Goal: Find specific page/section

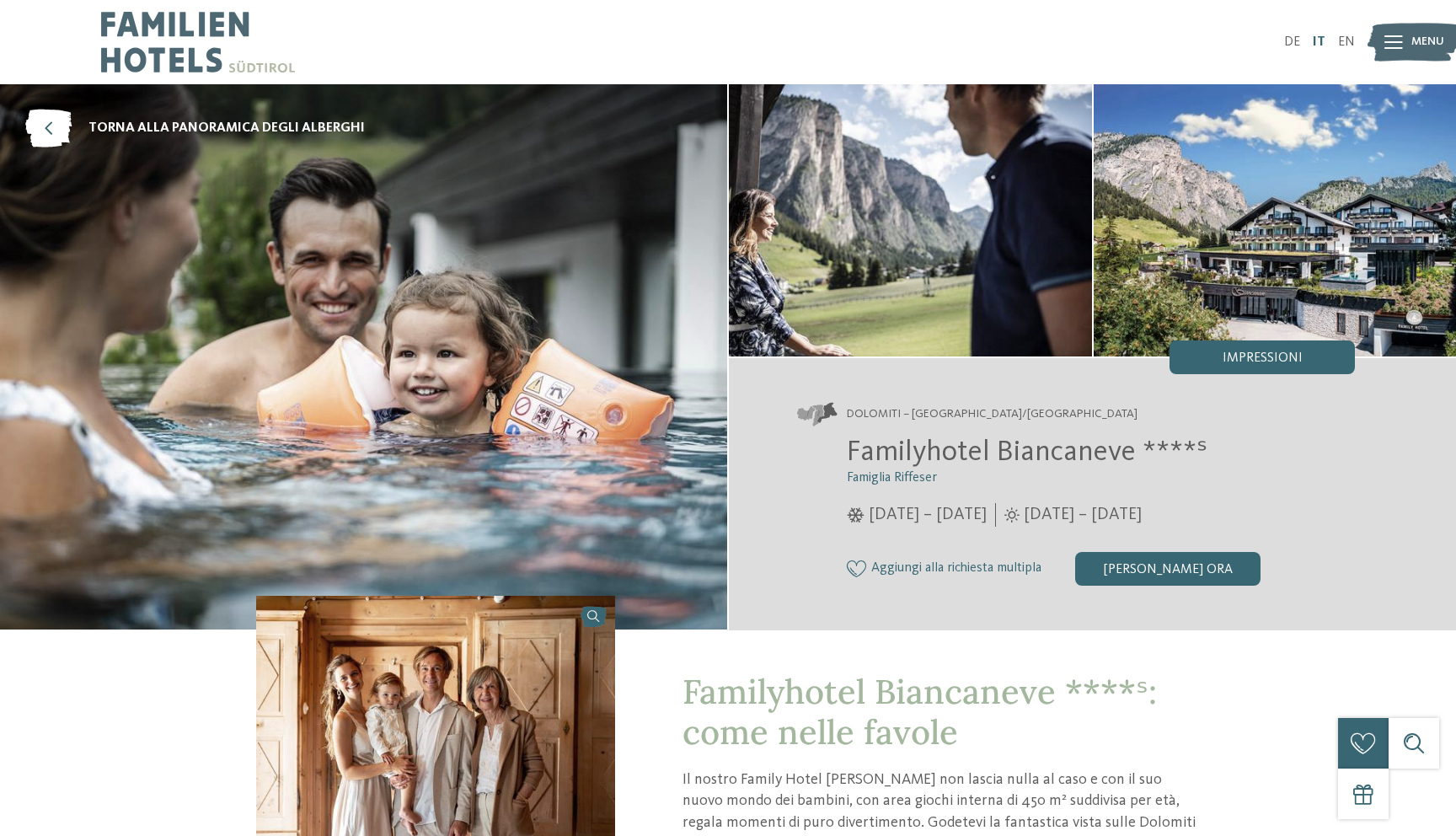
click at [1320, 40] on link "IT" at bounding box center [1320, 42] width 13 height 14
click at [1415, 34] on span "Menu" at bounding box center [1427, 42] width 32 height 17
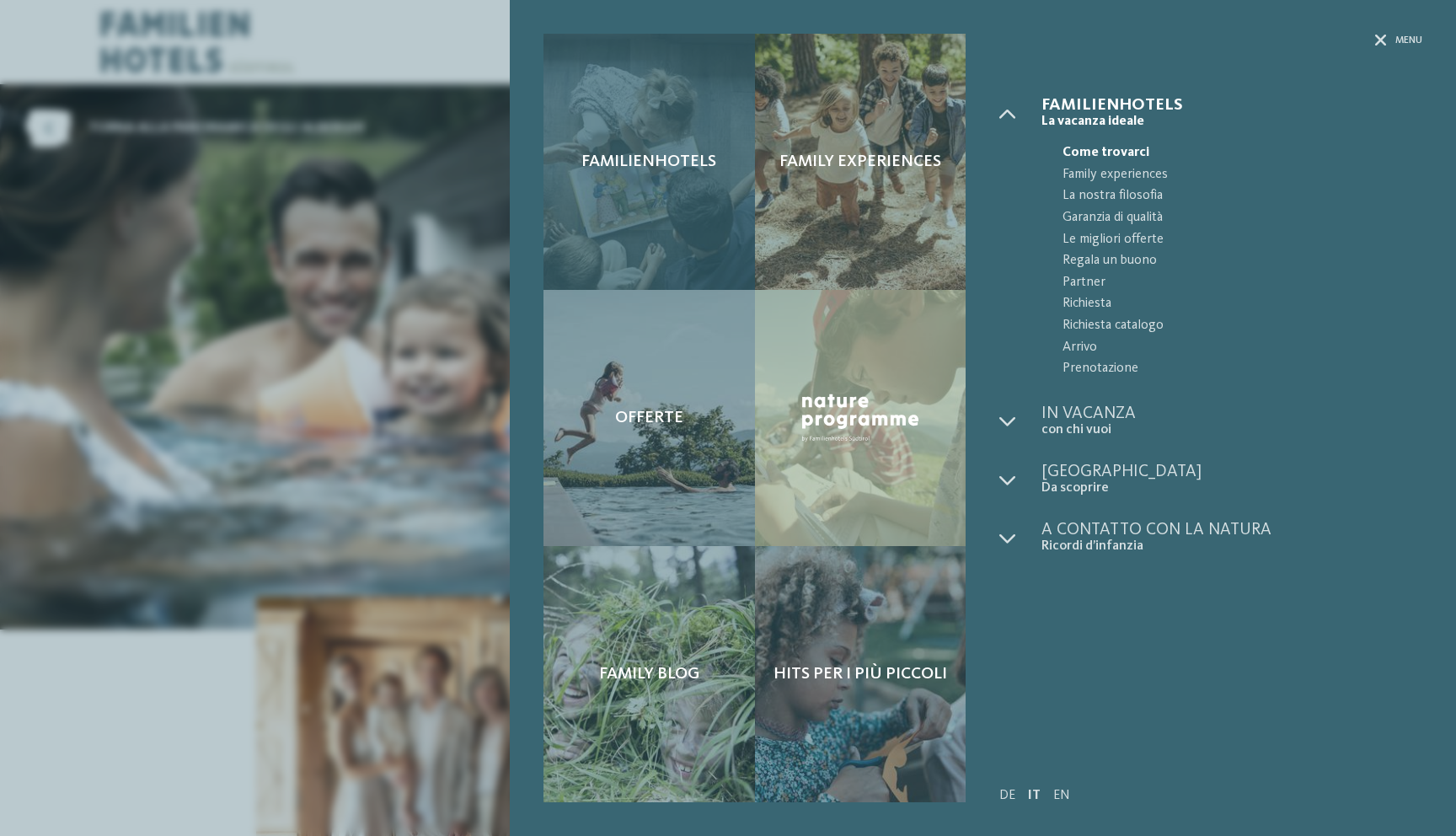
click at [697, 230] on div "Familienhotels" at bounding box center [649, 162] width 212 height 256
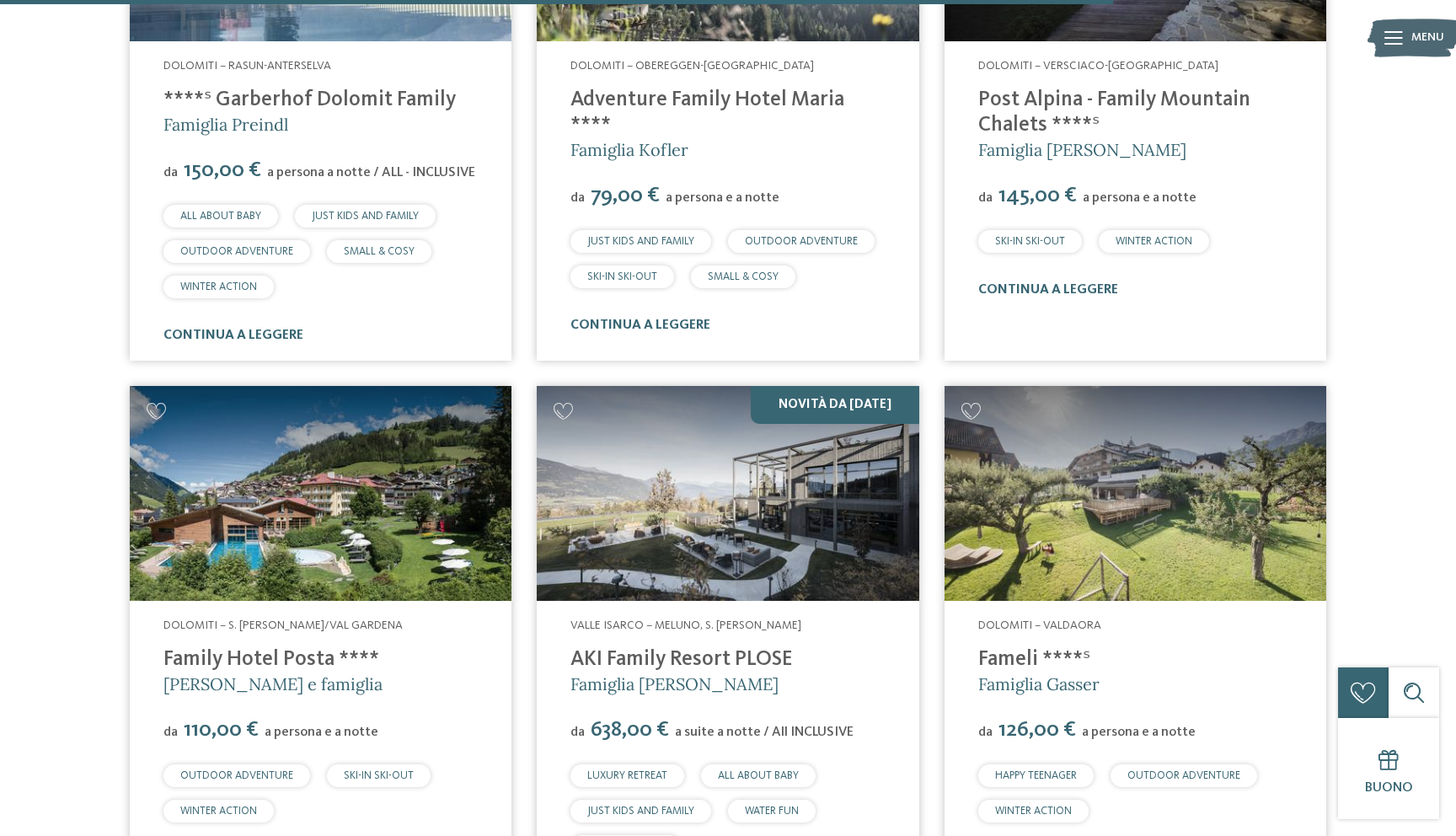
scroll to position [4815, 0]
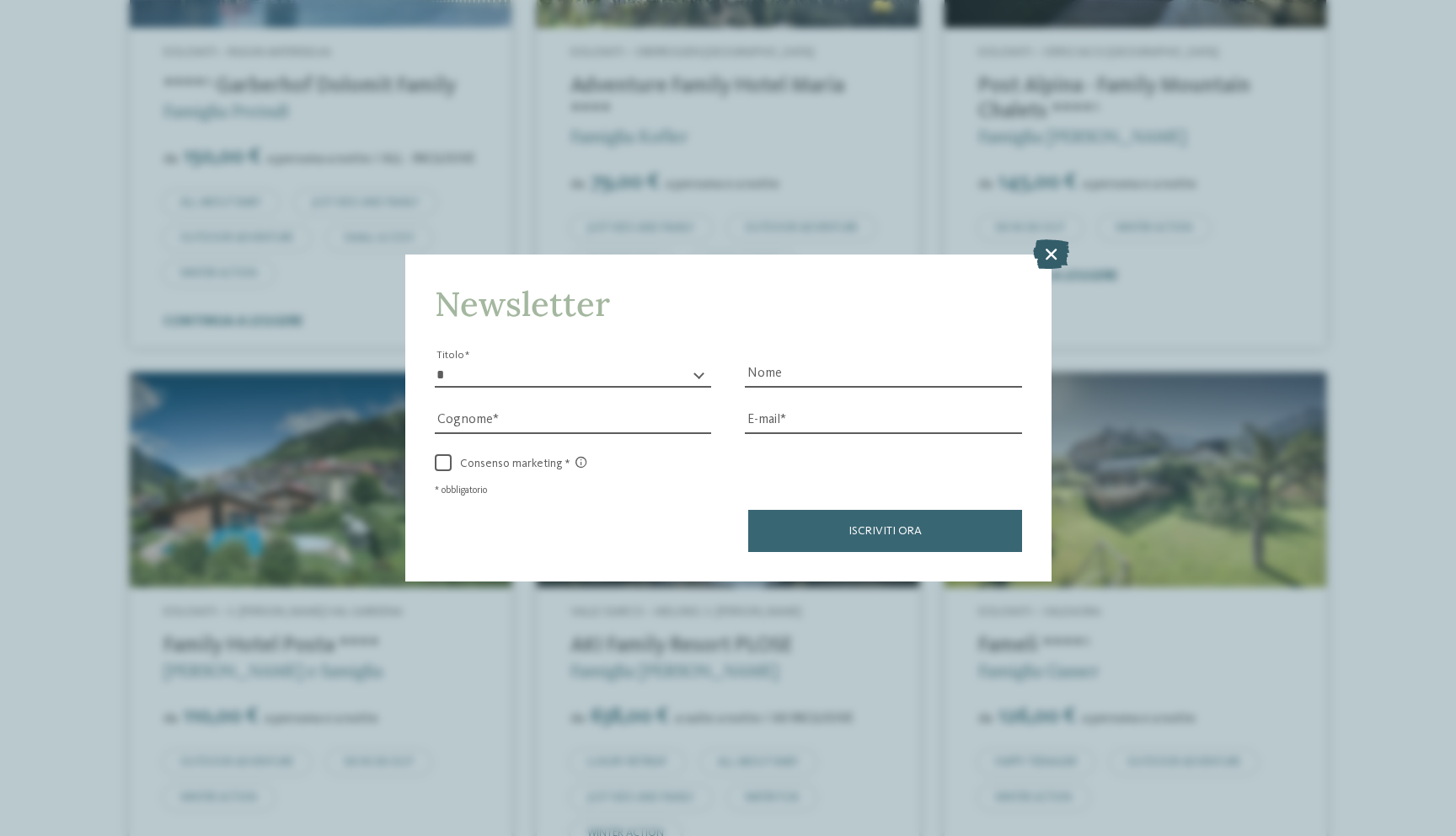
click at [1049, 242] on icon at bounding box center [1051, 254] width 36 height 30
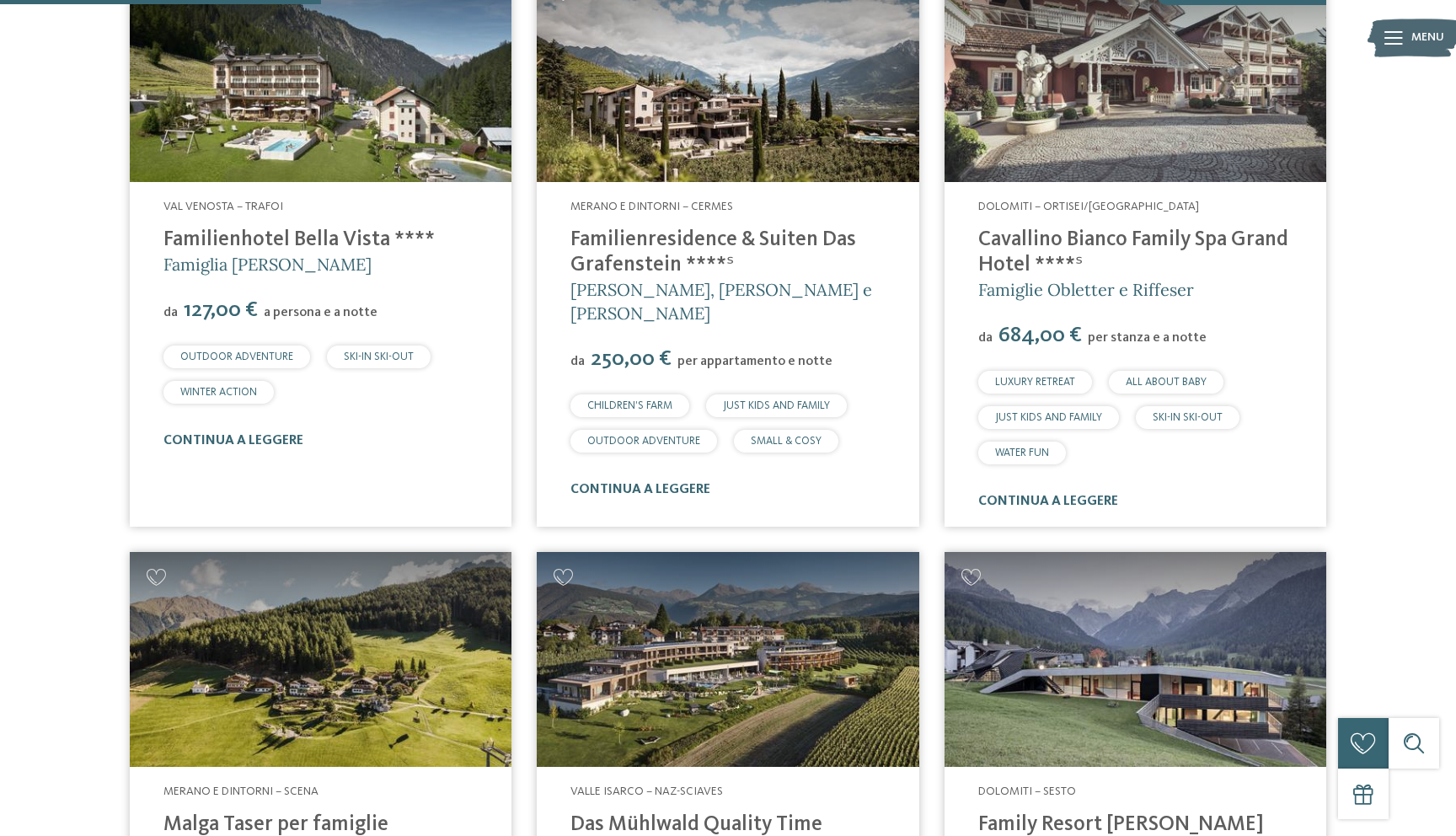
scroll to position [0, 0]
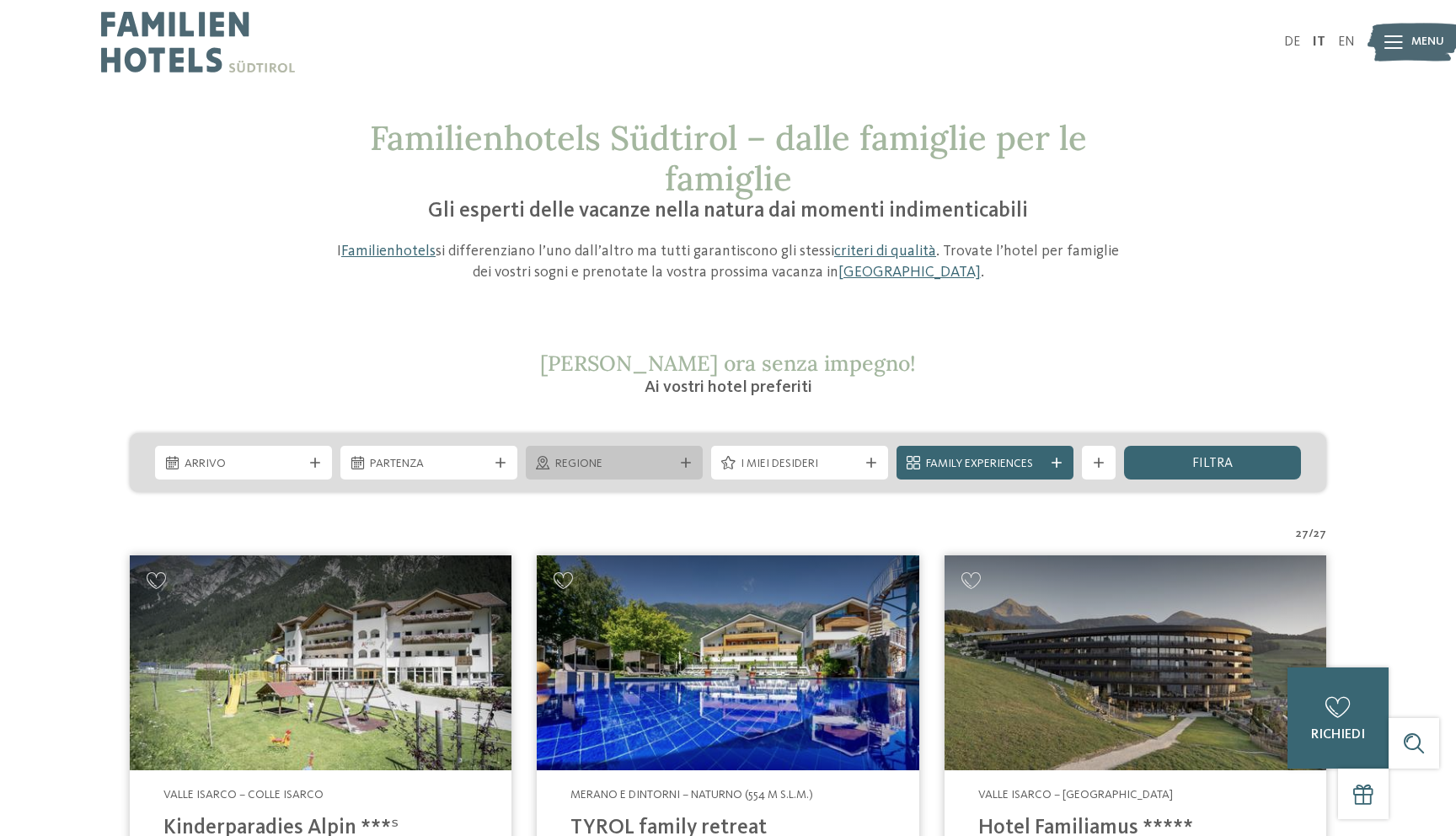
click at [642, 470] on span "Regione" at bounding box center [614, 464] width 118 height 17
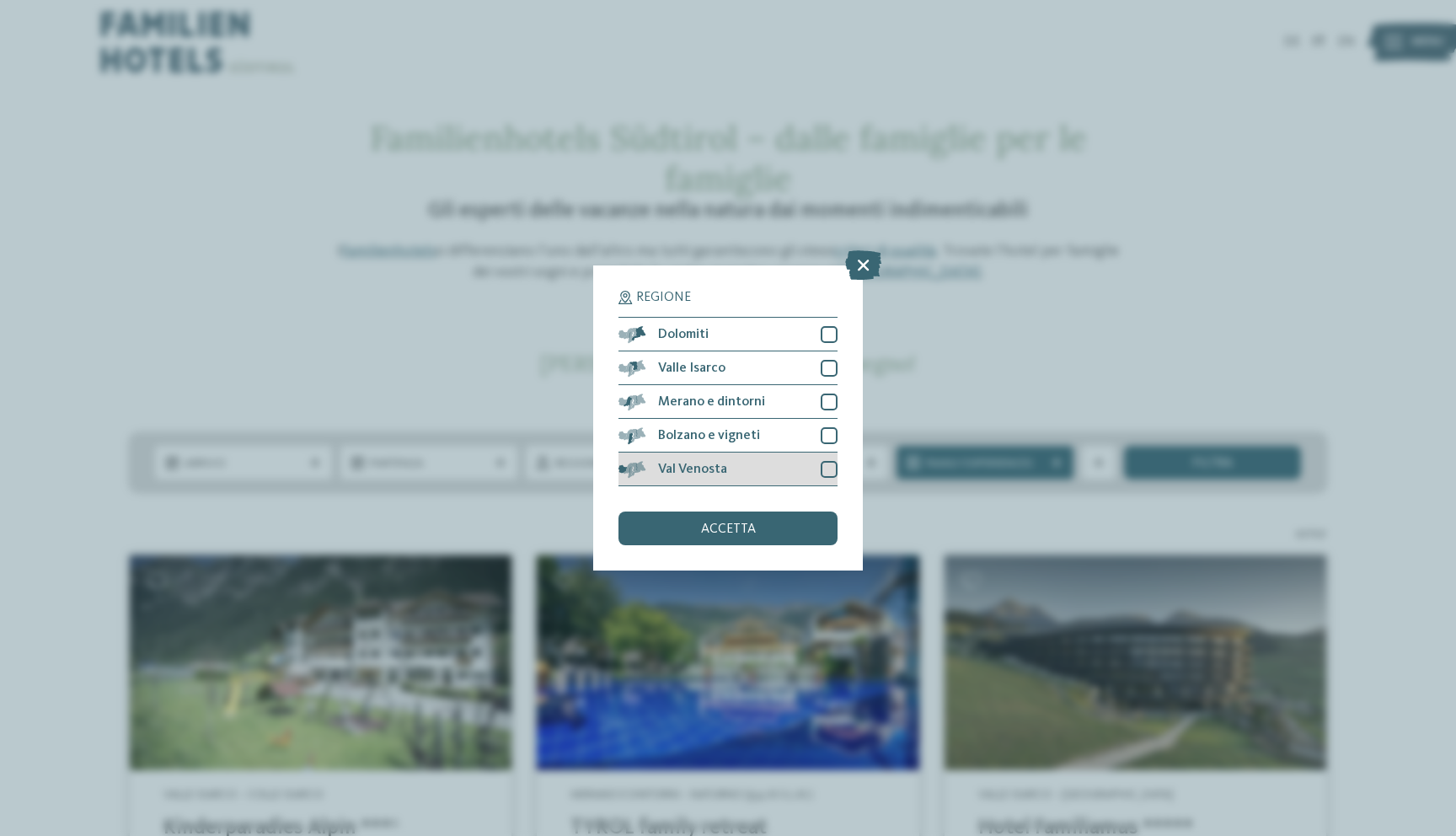
click at [781, 471] on div "Val Venosta" at bounding box center [728, 469] width 219 height 33
click at [782, 551] on div "Regione Dolomiti [GEOGRAPHIC_DATA]" at bounding box center [728, 418] width 269 height 305
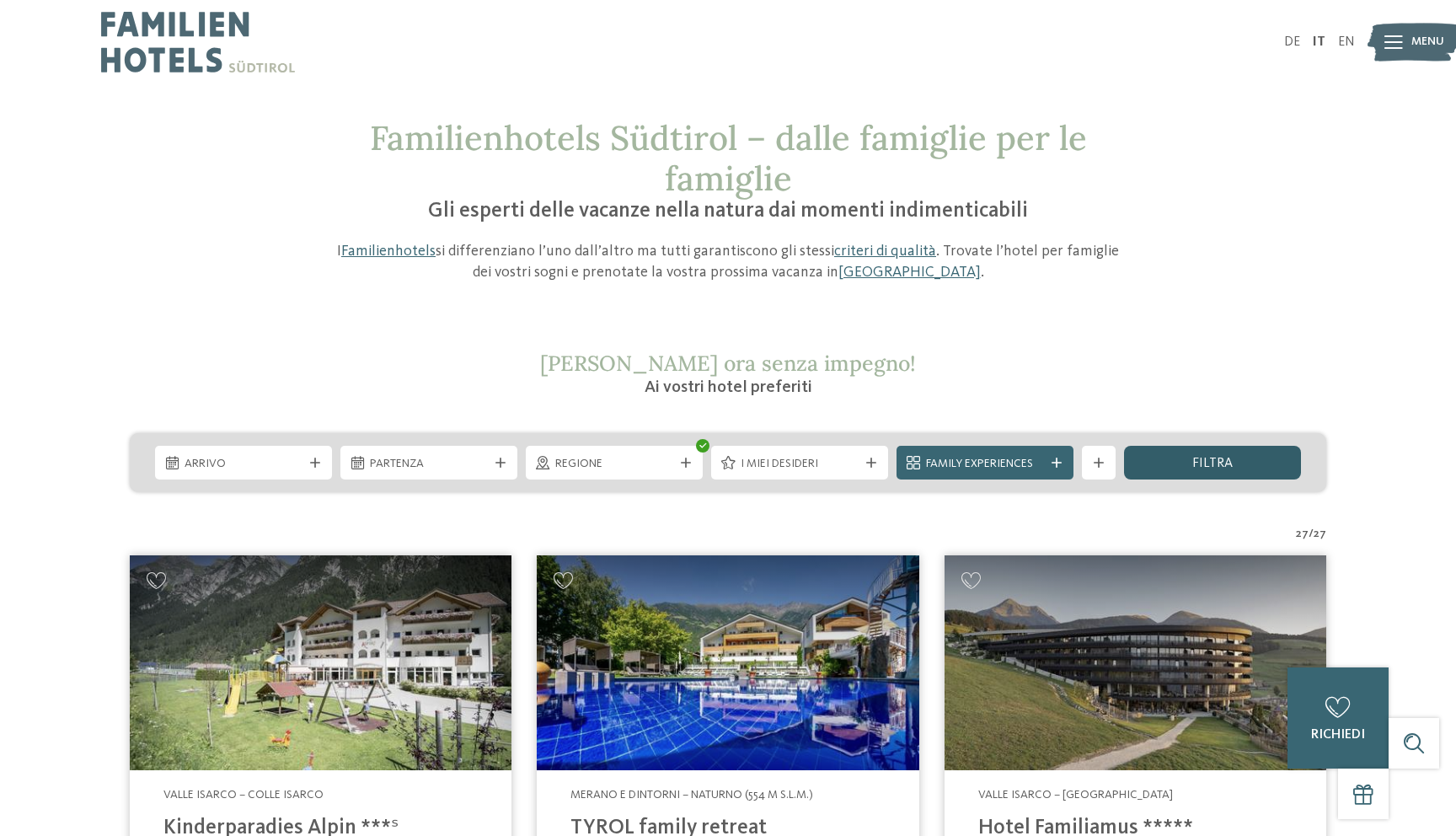
click at [1190, 464] on div "filtra" at bounding box center [1213, 463] width 177 height 33
